Goal: Entertainment & Leisure: Consume media (video, audio)

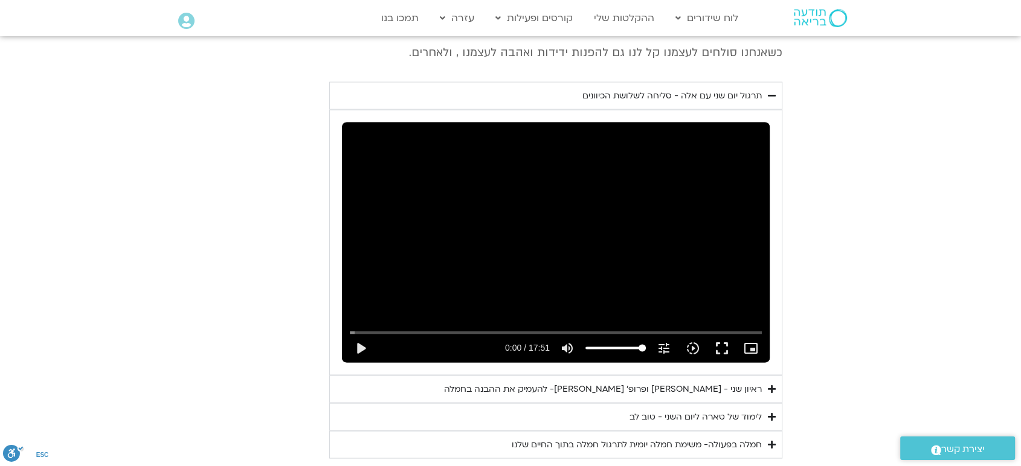
scroll to position [2291, 0]
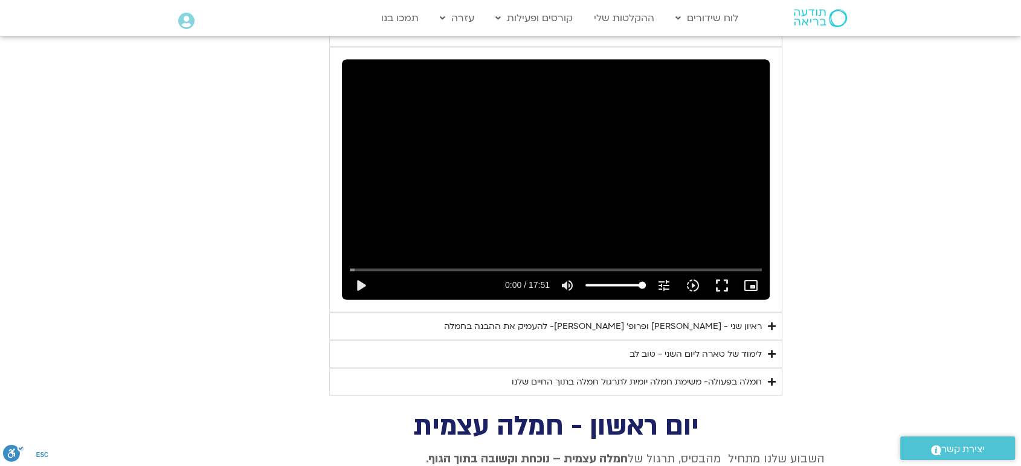
click at [737, 319] on div "ראיון שני - טארה בראך ופרופ׳ דן סיגל- להעמיק את ההבנה בחמלה" at bounding box center [603, 326] width 318 height 15
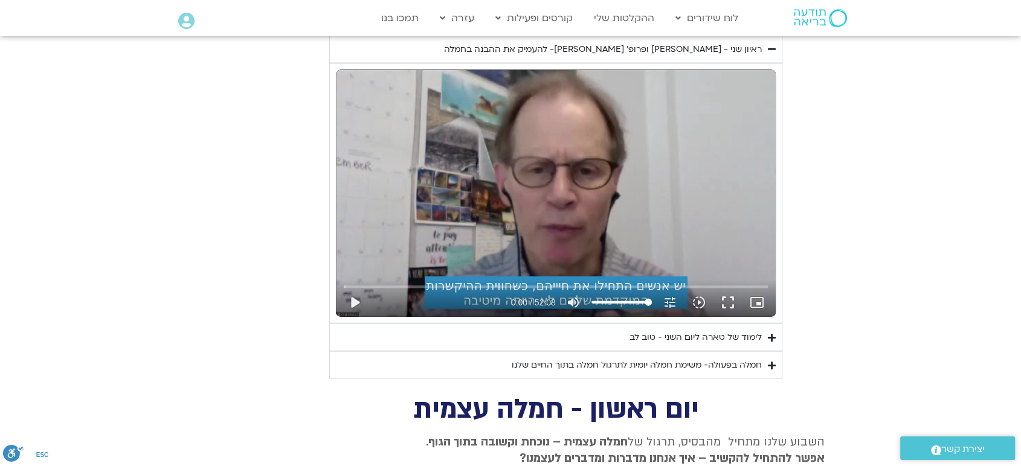
scroll to position [2640, 0]
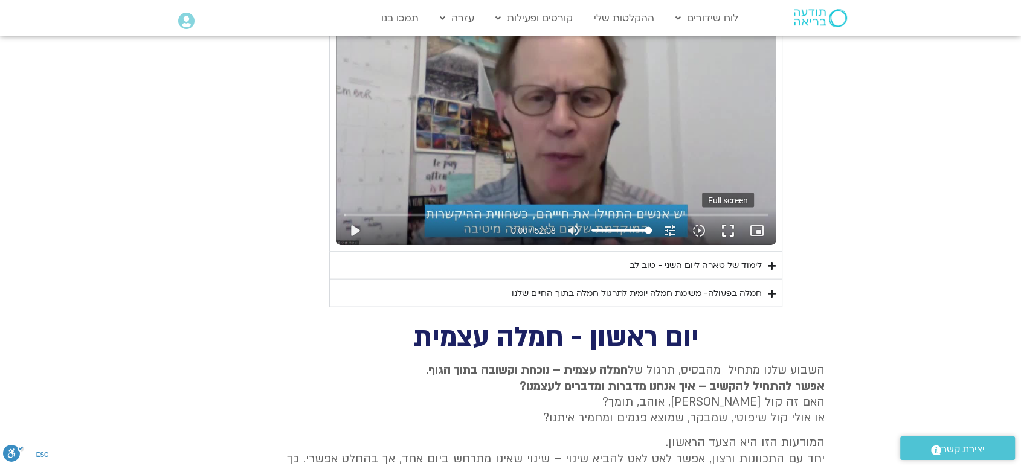
click at [728, 216] on button "fullscreen" at bounding box center [728, 230] width 29 height 29
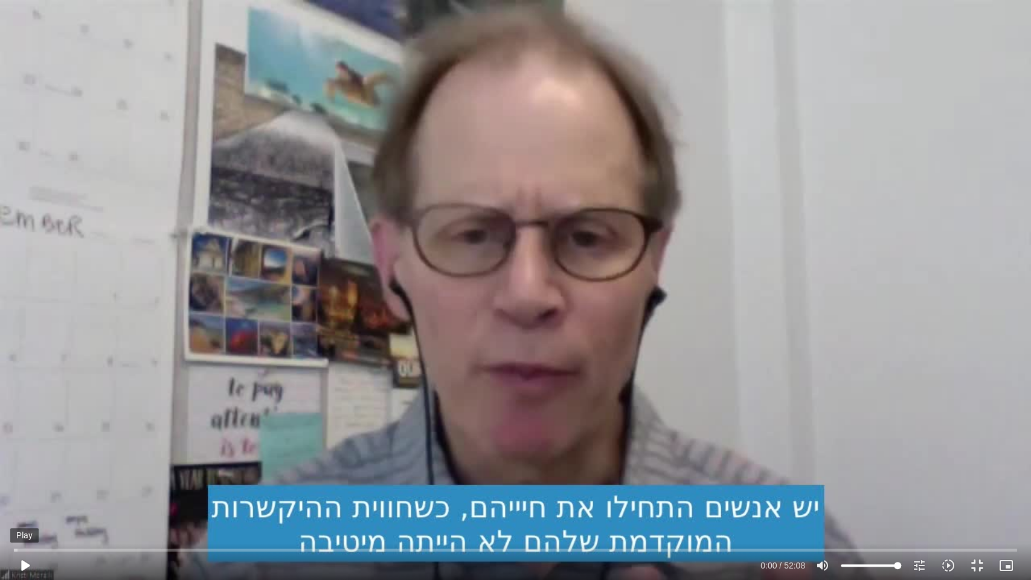
click at [29, 565] on button "play_arrow" at bounding box center [24, 565] width 29 height 29
click at [561, 437] on div "Skip Ad pause 14:47 / 52:08 volume_up Mute tune Resolution Auto 720p slow_motio…" at bounding box center [515, 290] width 1031 height 580
click at [25, 561] on button "play_arrow" at bounding box center [24, 565] width 29 height 29
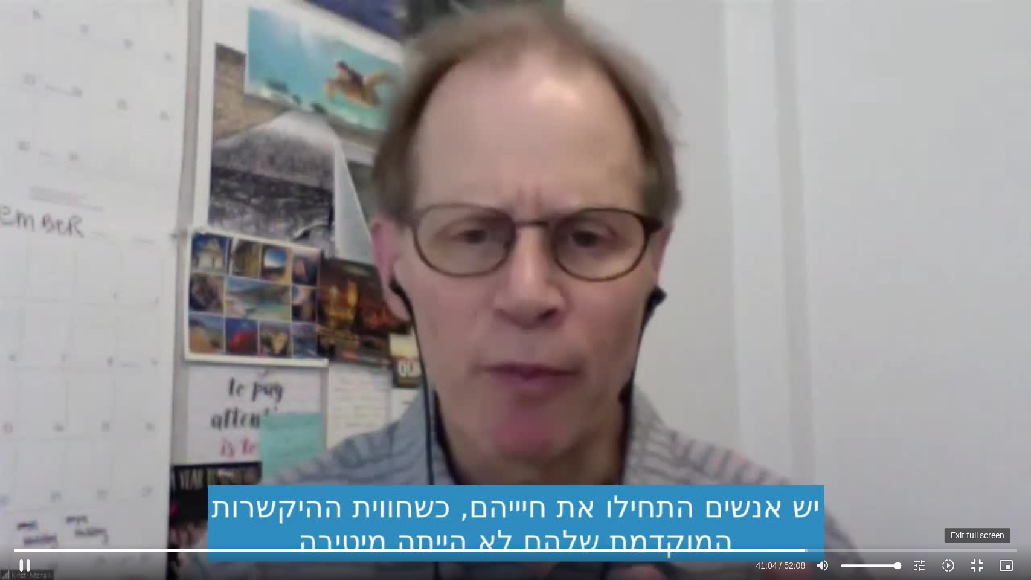
click at [975, 566] on button "fullscreen_exit" at bounding box center [977, 565] width 29 height 29
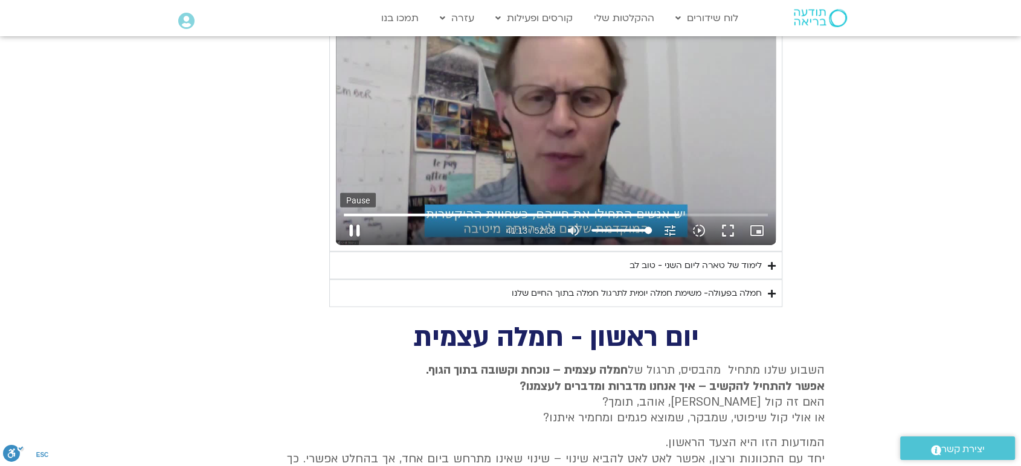
click at [353, 216] on button "pause" at bounding box center [354, 230] width 29 height 29
type input "2473.71779"
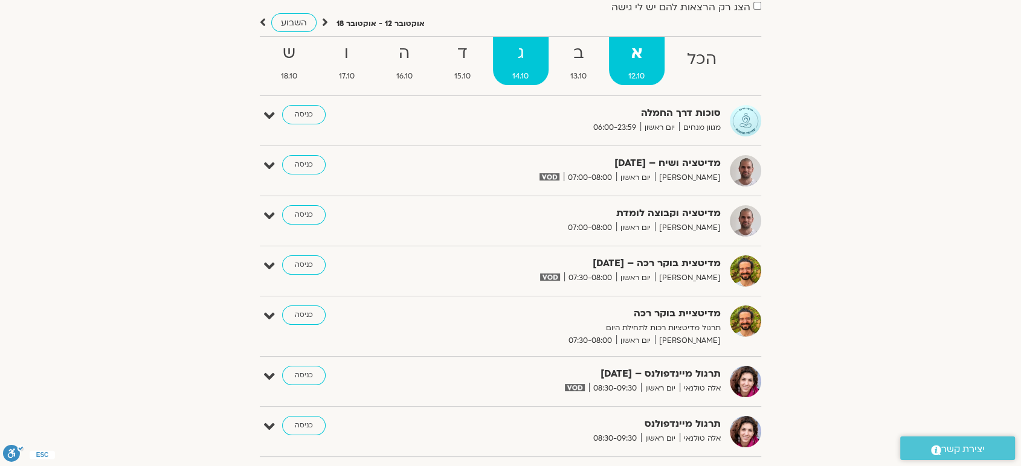
click at [517, 62] on strong "ג" at bounding box center [521, 53] width 56 height 27
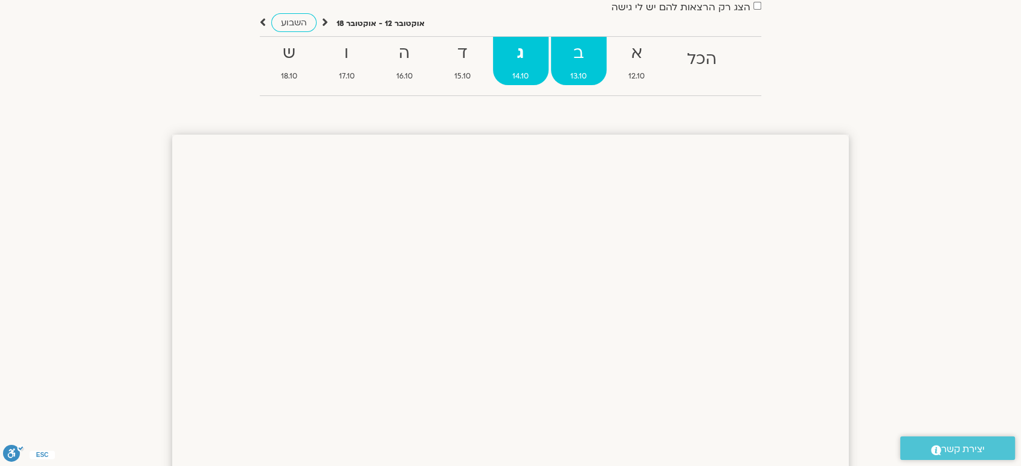
click at [582, 63] on strong "ב" at bounding box center [579, 53] width 56 height 27
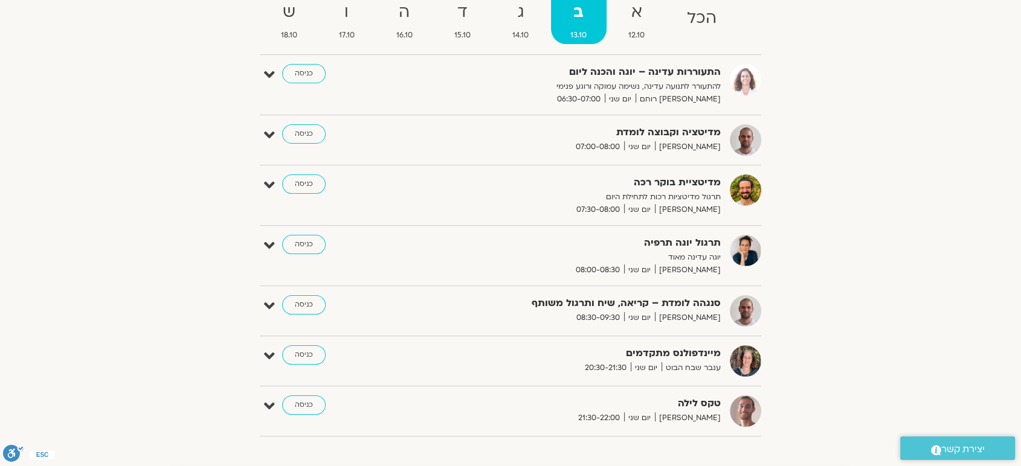
scroll to position [152, 0]
